Goal: Register for event/course

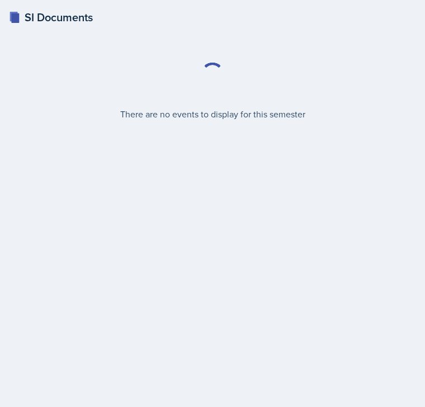
select select "2bed604d-1099-4043-b1bc-2365e8740244"
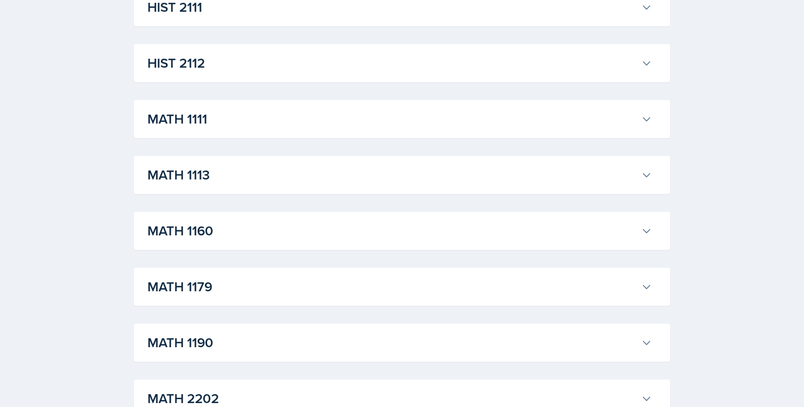
scroll to position [956, 0]
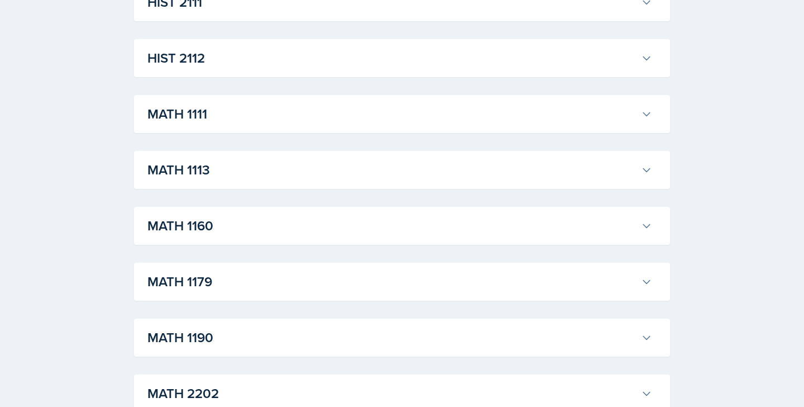
click at [221, 340] on h3 "MATH 1190" at bounding box center [391, 337] width 489 height 20
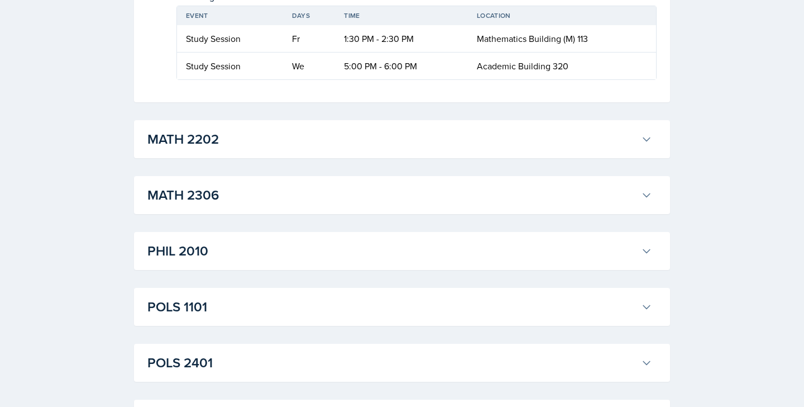
scroll to position [2546, 0]
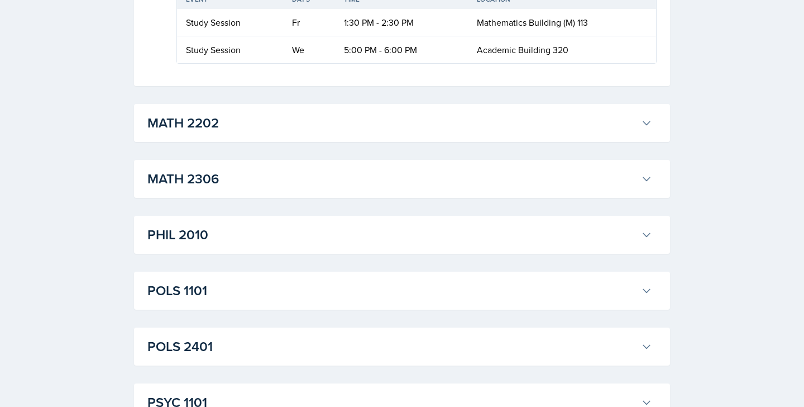
click at [215, 126] on h3 "MATH 2202" at bounding box center [391, 123] width 489 height 20
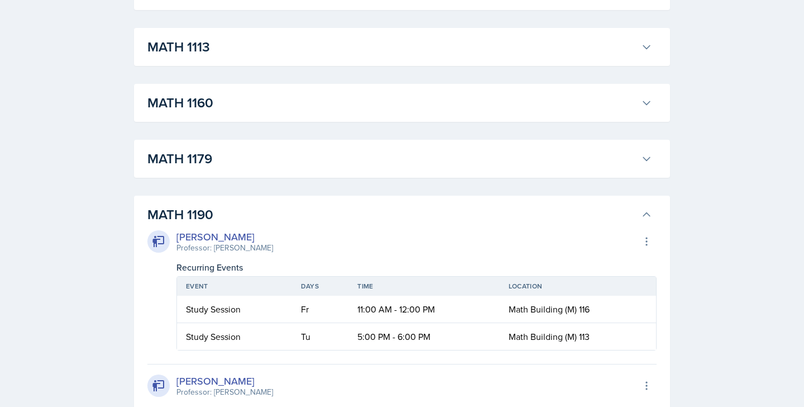
scroll to position [1075, 0]
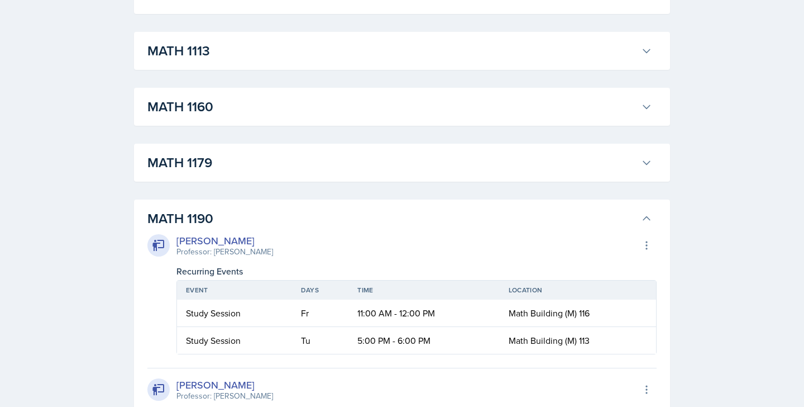
click at [250, 166] on h3 "MATH 1179" at bounding box center [391, 162] width 489 height 20
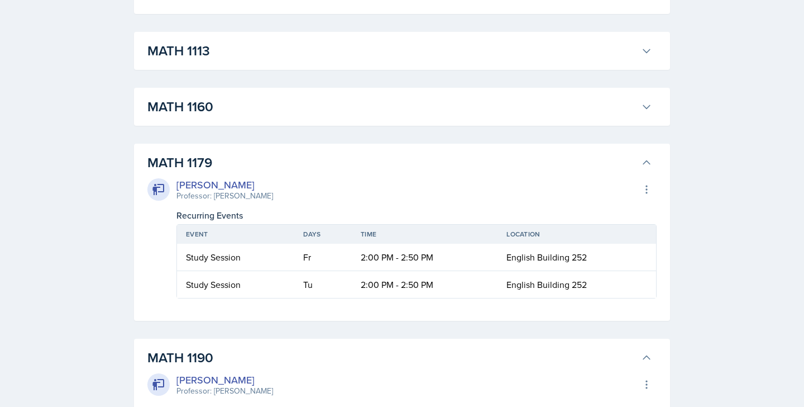
click at [250, 166] on h3 "MATH 1179" at bounding box center [391, 162] width 489 height 20
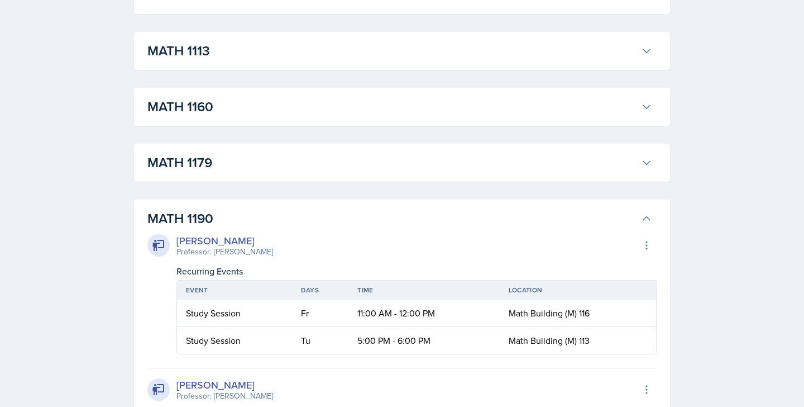
click at [268, 109] on h3 "MATH 1160" at bounding box center [391, 107] width 489 height 20
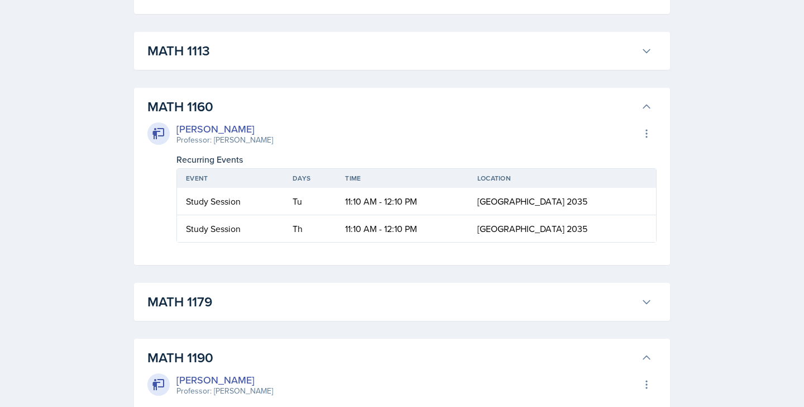
click at [268, 109] on h3 "MATH 1160" at bounding box center [391, 107] width 489 height 20
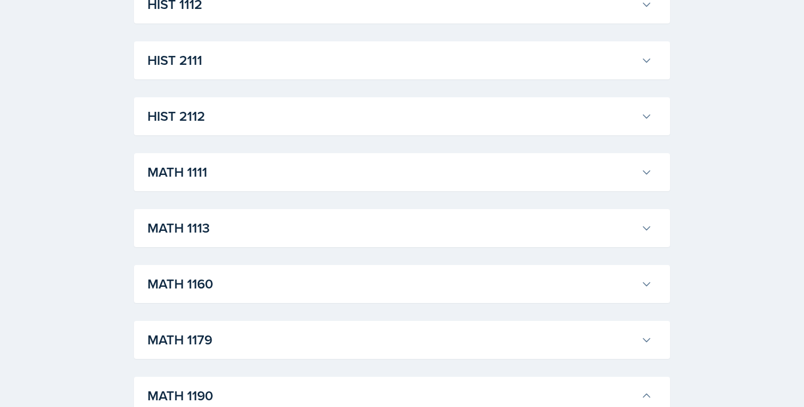
scroll to position [889, 0]
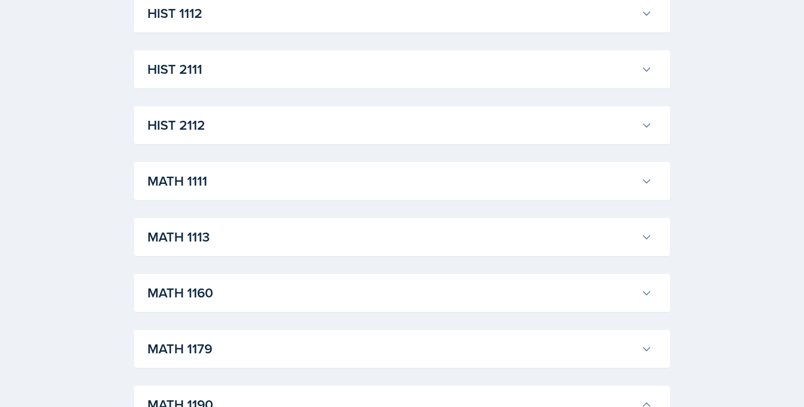
click at [231, 185] on h3 "MATH 1111" at bounding box center [391, 181] width 489 height 20
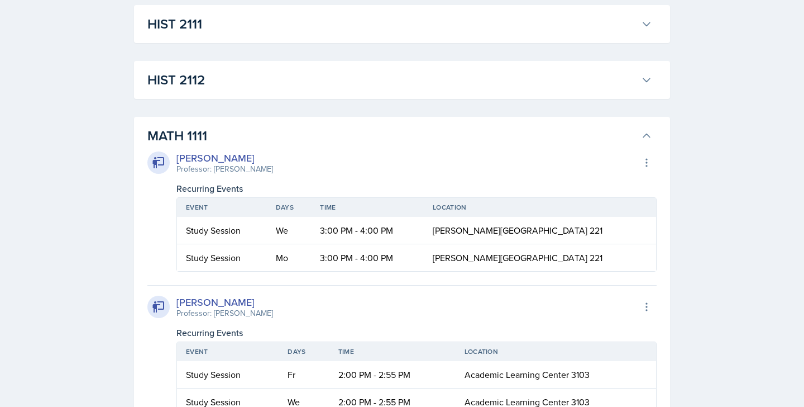
scroll to position [960, 0]
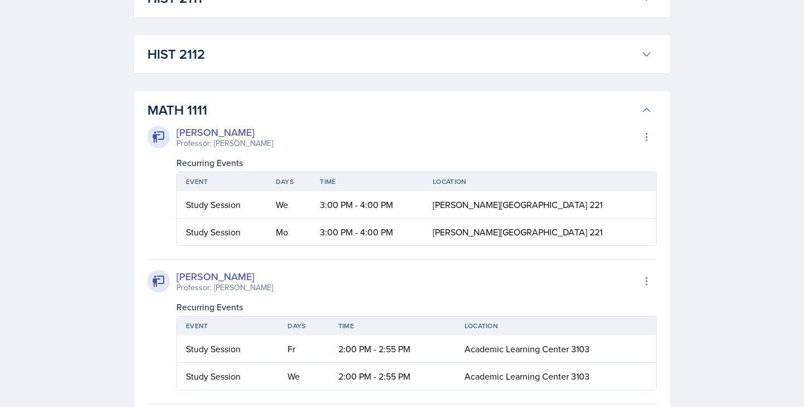
click at [248, 115] on h3 "MATH 1111" at bounding box center [391, 110] width 489 height 20
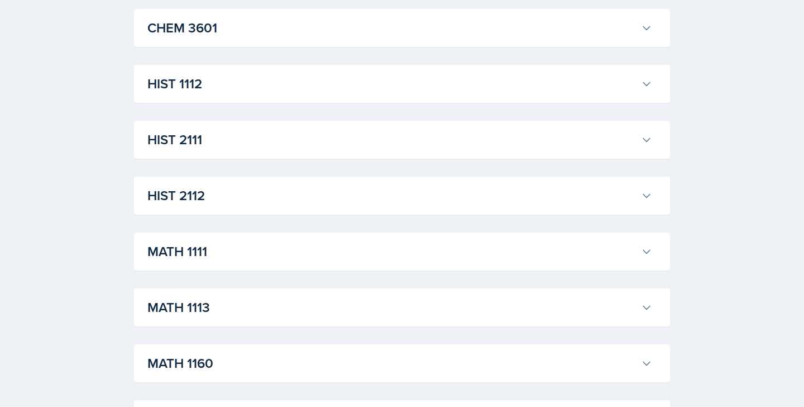
scroll to position [855, 0]
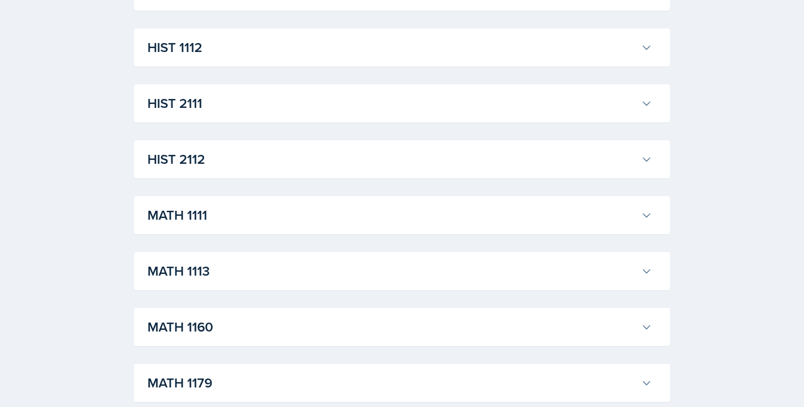
click at [208, 271] on h3 "MATH 1113" at bounding box center [391, 271] width 489 height 20
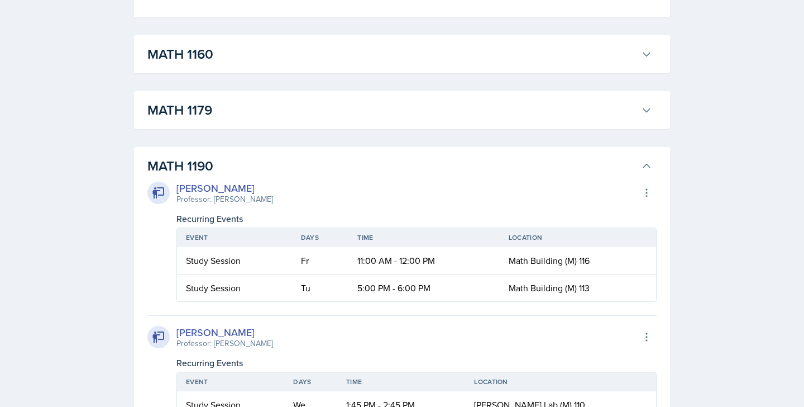
scroll to position [1546, 0]
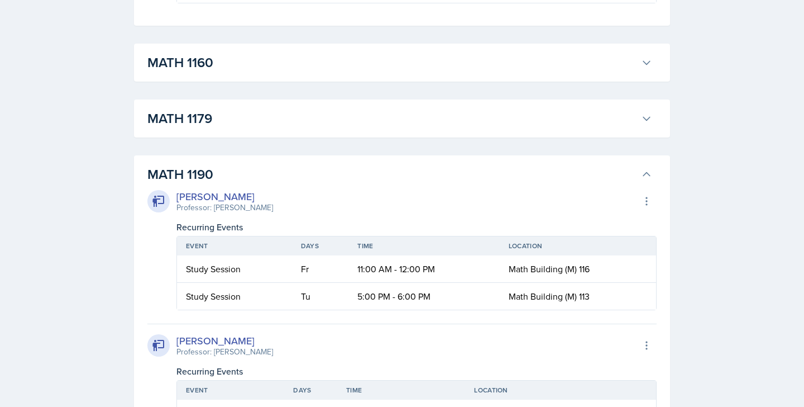
click at [227, 120] on h3 "MATH 1179" at bounding box center [391, 118] width 489 height 20
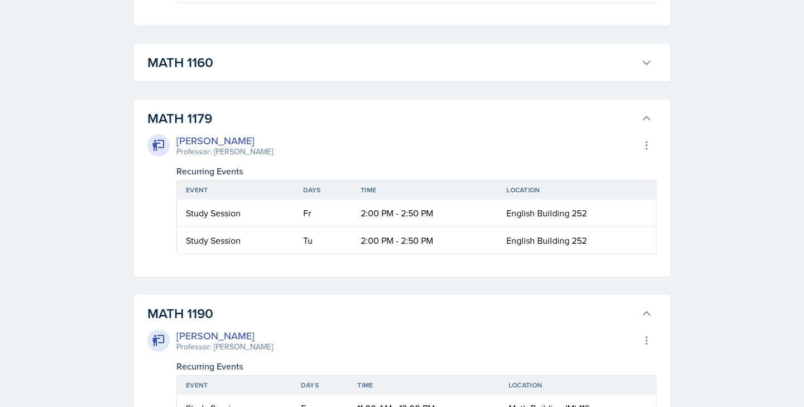
click at [227, 120] on h3 "MATH 1179" at bounding box center [391, 118] width 489 height 20
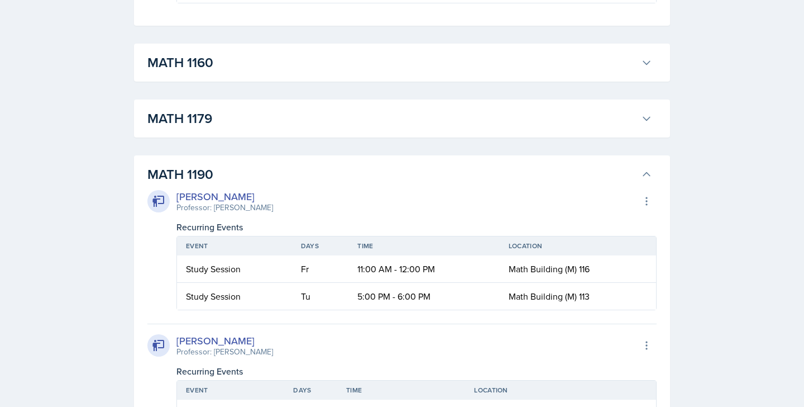
click at [243, 63] on h3 "MATH 1160" at bounding box center [391, 63] width 489 height 20
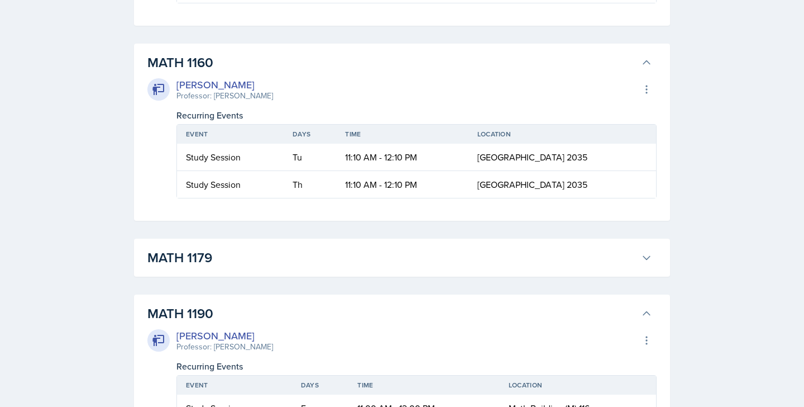
click at [243, 63] on h3 "MATH 1160" at bounding box center [391, 63] width 489 height 20
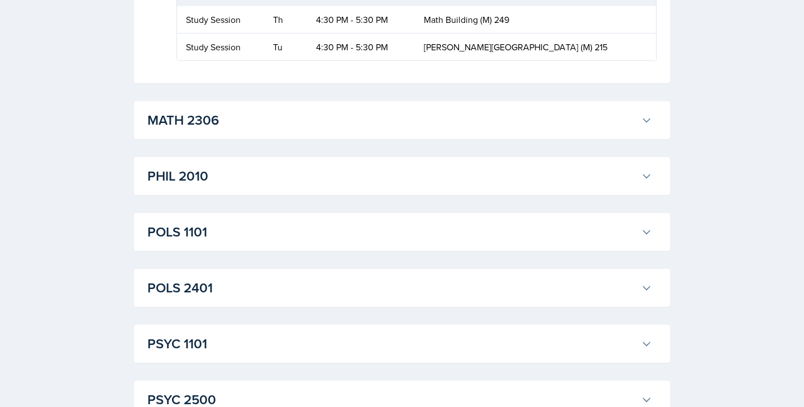
scroll to position [3447, 0]
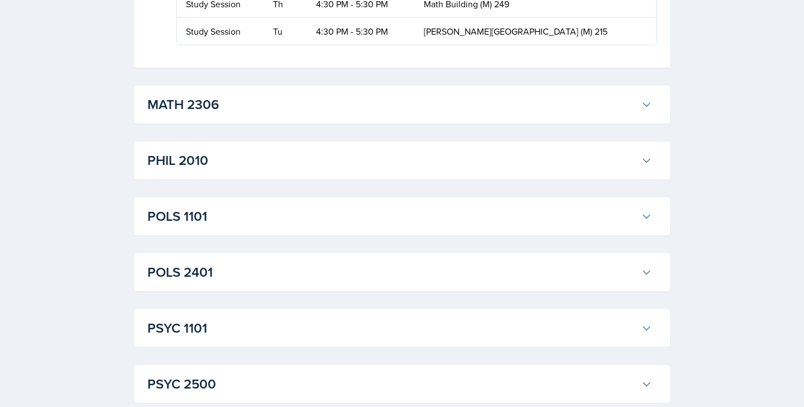
click at [222, 103] on h3 "MATH 2306" at bounding box center [391, 104] width 489 height 20
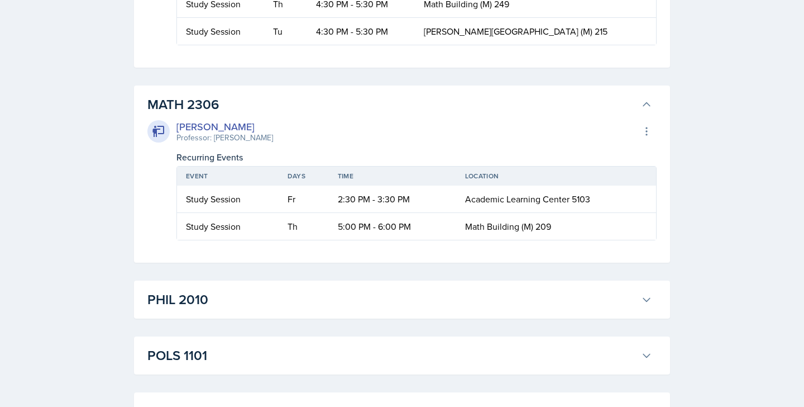
click at [222, 103] on h3 "MATH 2306" at bounding box center [391, 104] width 489 height 20
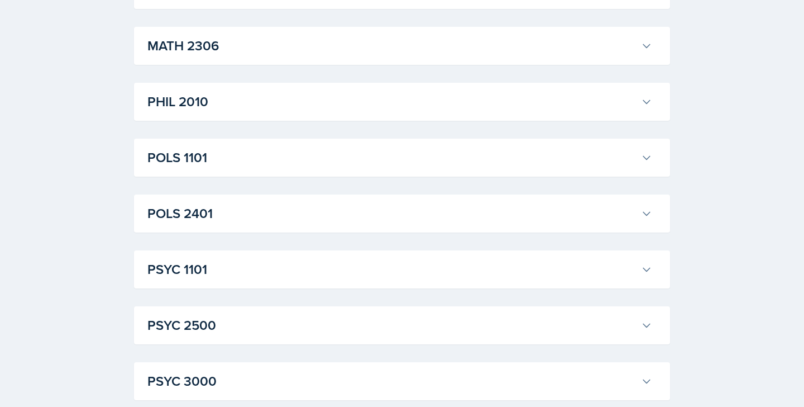
scroll to position [3595, 0]
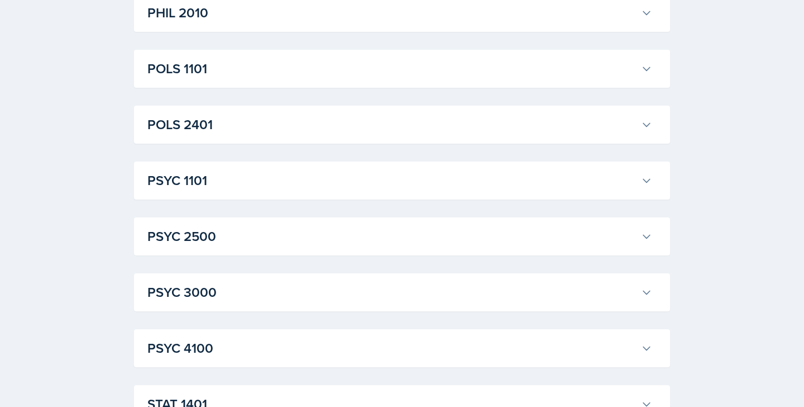
click at [235, 231] on h3 "PSYC 2500" at bounding box center [391, 236] width 489 height 20
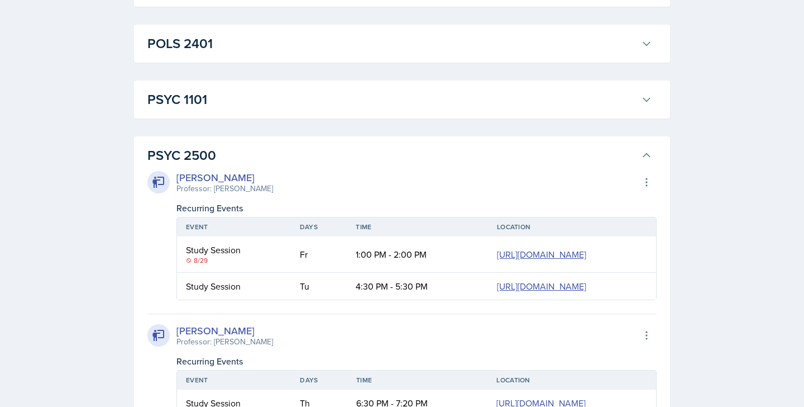
scroll to position [3688, 0]
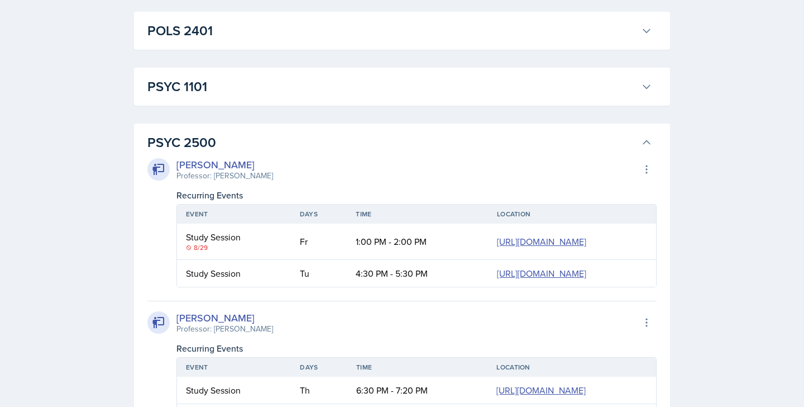
click at [231, 149] on h3 "PSYC 2500" at bounding box center [391, 142] width 489 height 20
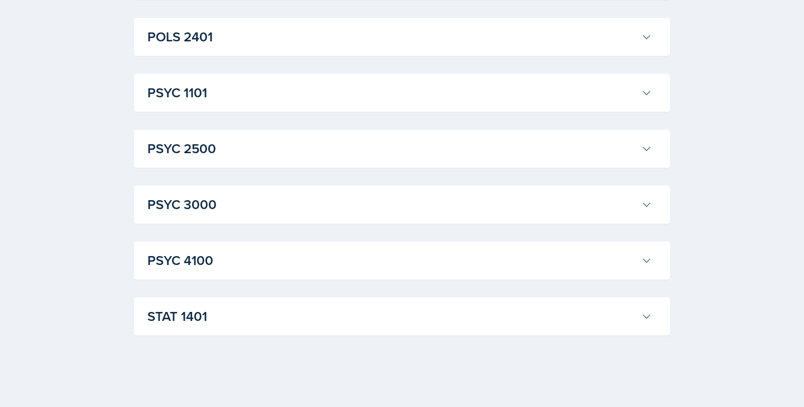
scroll to position [3682, 0]
click at [228, 326] on button "STAT 1401" at bounding box center [399, 316] width 509 height 25
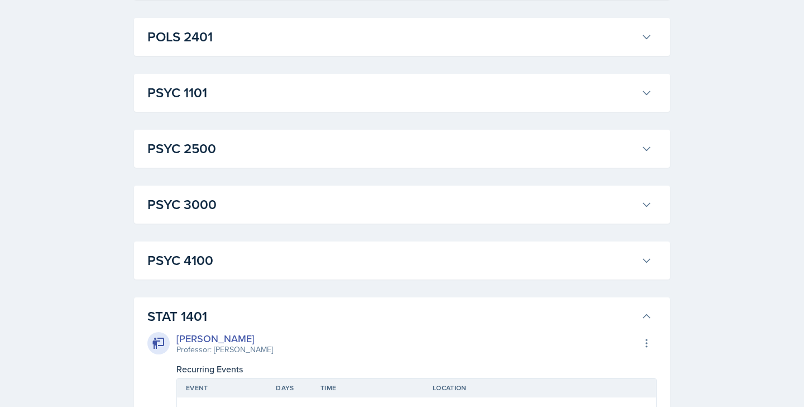
click at [254, 314] on h3 "STAT 1401" at bounding box center [391, 316] width 489 height 20
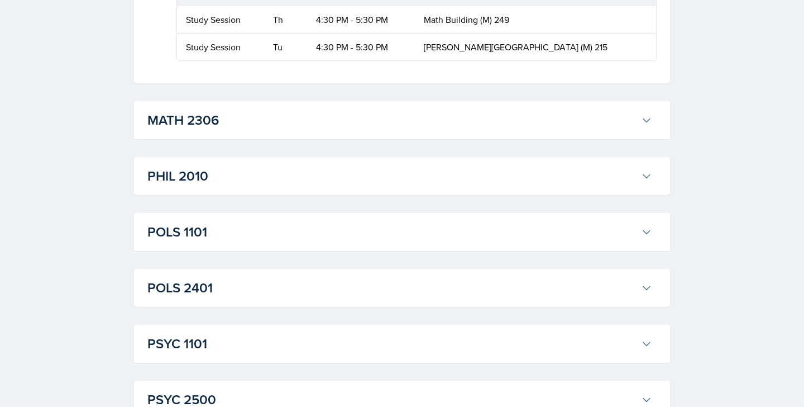
scroll to position [3426, 0]
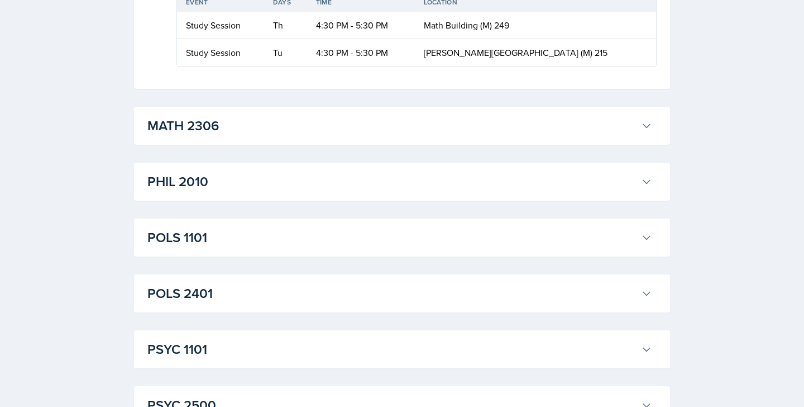
click at [232, 137] on button "MATH 2306" at bounding box center [399, 125] width 509 height 25
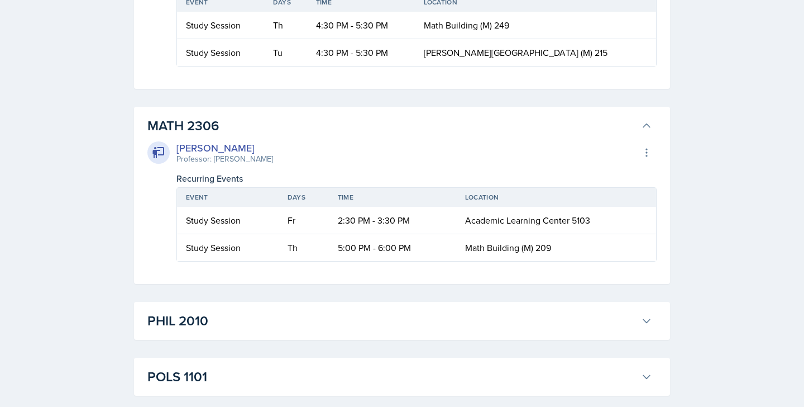
click at [224, 127] on h3 "MATH 2306" at bounding box center [391, 126] width 489 height 20
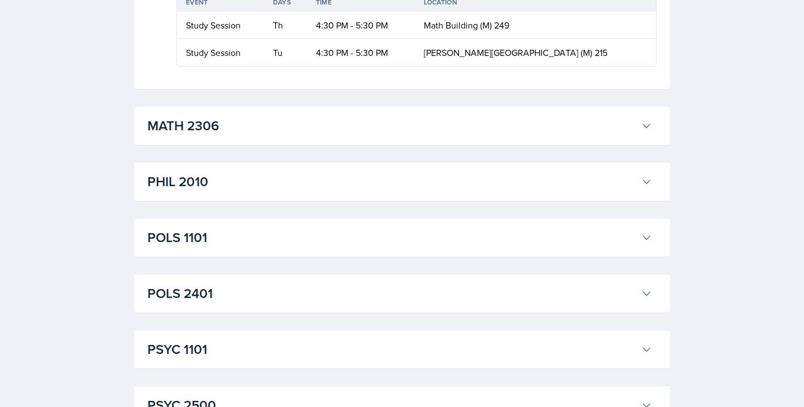
click at [224, 127] on h3 "MATH 2306" at bounding box center [391, 126] width 489 height 20
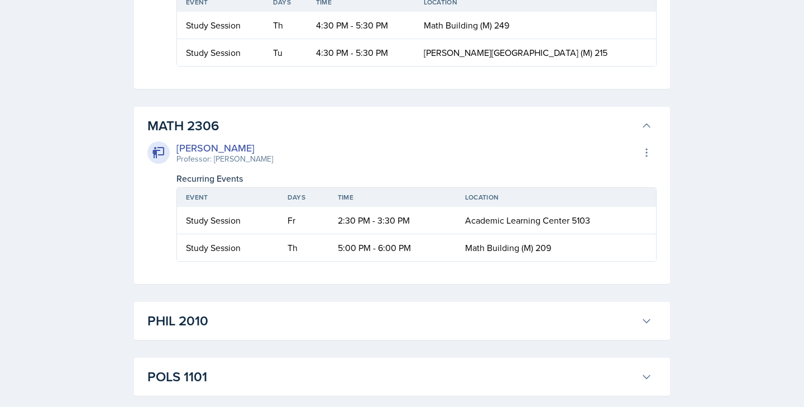
click at [314, 118] on h3 "MATH 2306" at bounding box center [391, 126] width 489 height 20
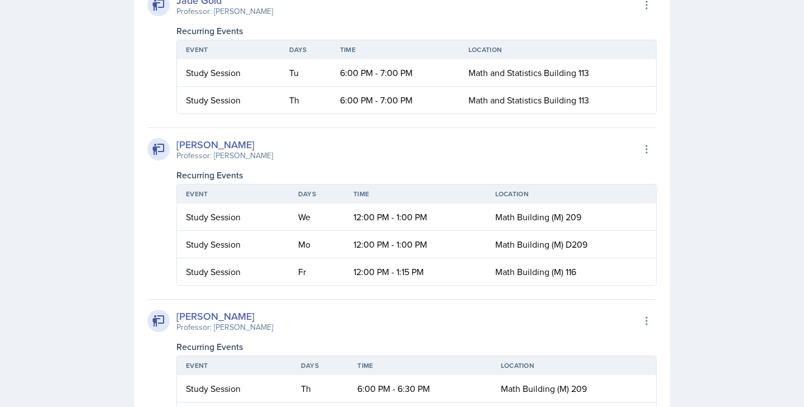
scroll to position [2163, 0]
